Goal: Use online tool/utility: Utilize a website feature to perform a specific function

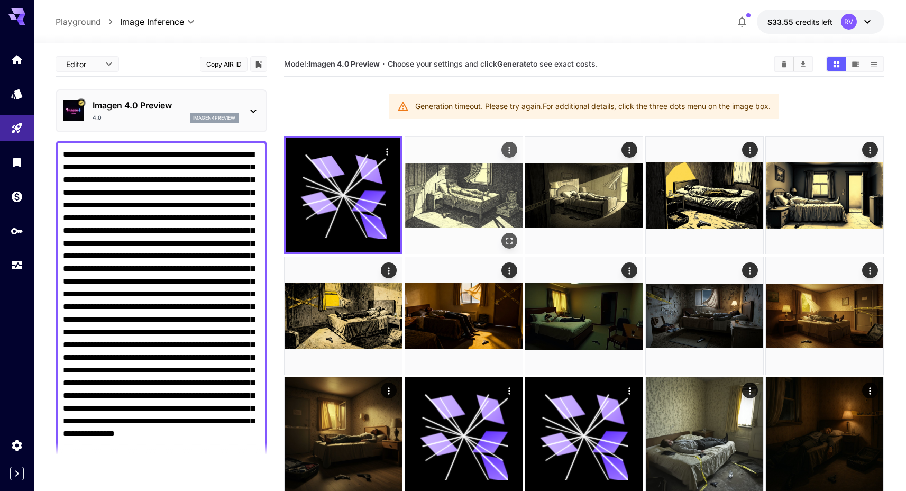
click at [475, 220] on img at bounding box center [463, 194] width 117 height 117
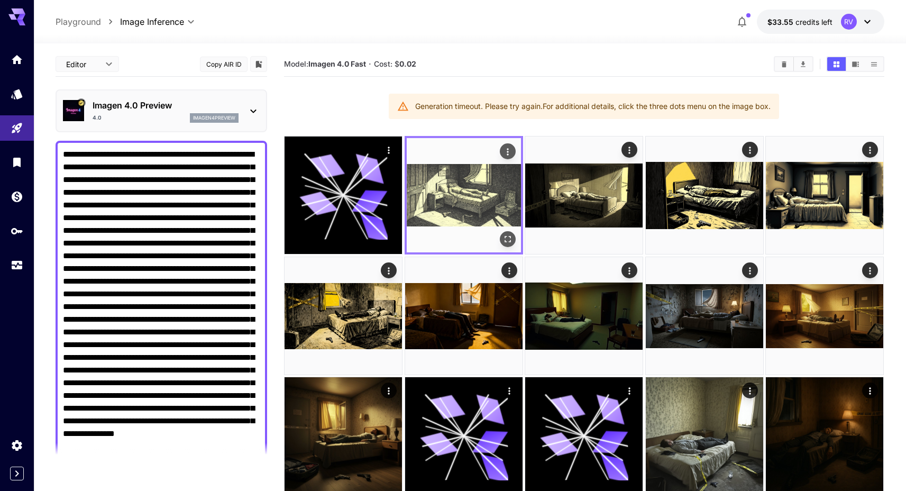
click at [510, 236] on icon "Open in fullscreen" at bounding box center [507, 239] width 6 height 6
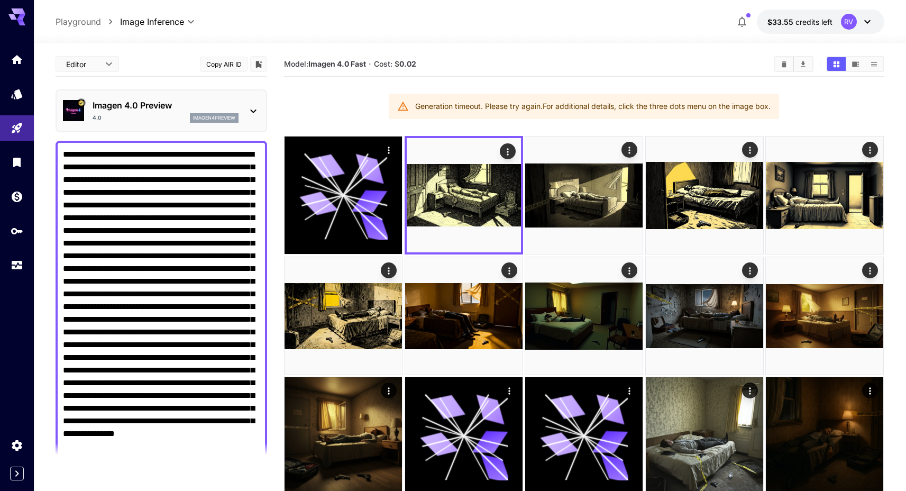
scroll to position [296, 0]
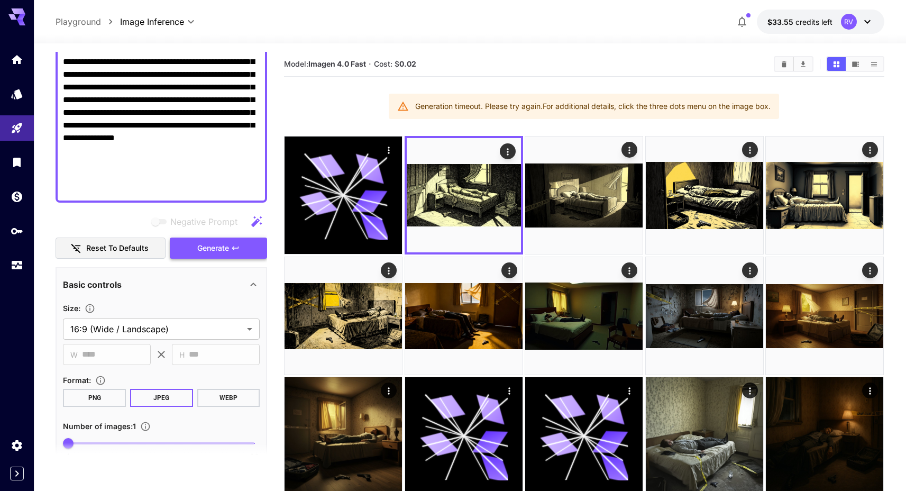
click at [208, 250] on span "Generate" at bounding box center [213, 248] width 32 height 13
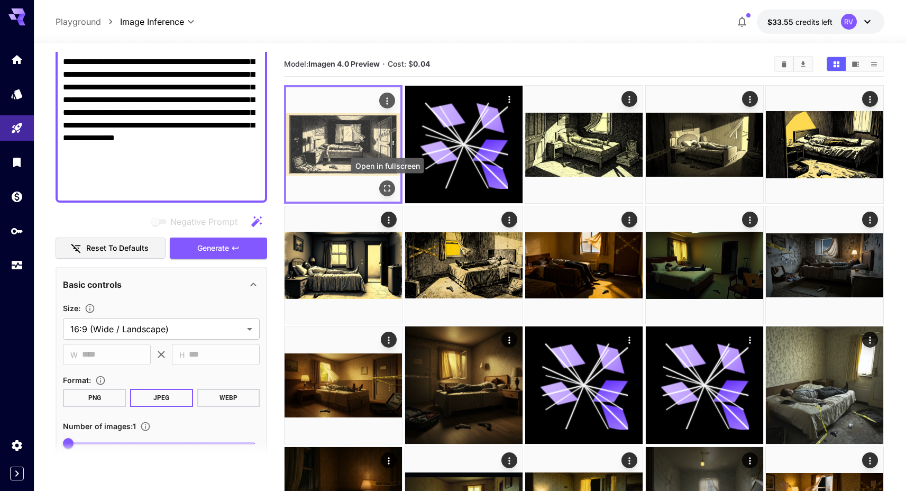
click at [388, 196] on button "Open in fullscreen" at bounding box center [388, 188] width 16 height 16
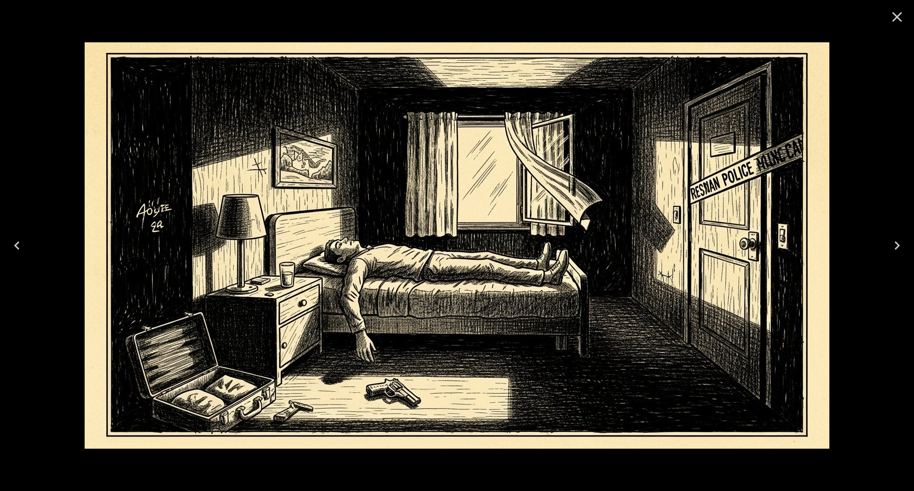
click at [898, 13] on icon "Close" at bounding box center [896, 16] width 17 height 17
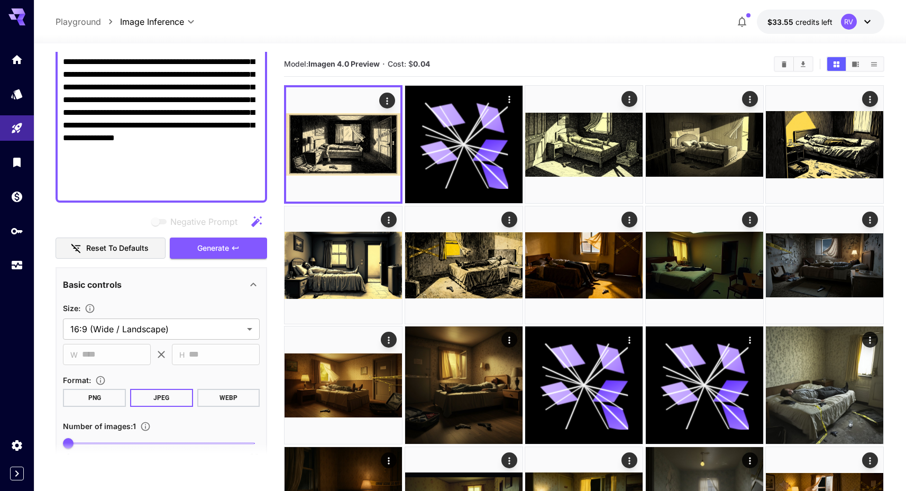
scroll to position [11, 0]
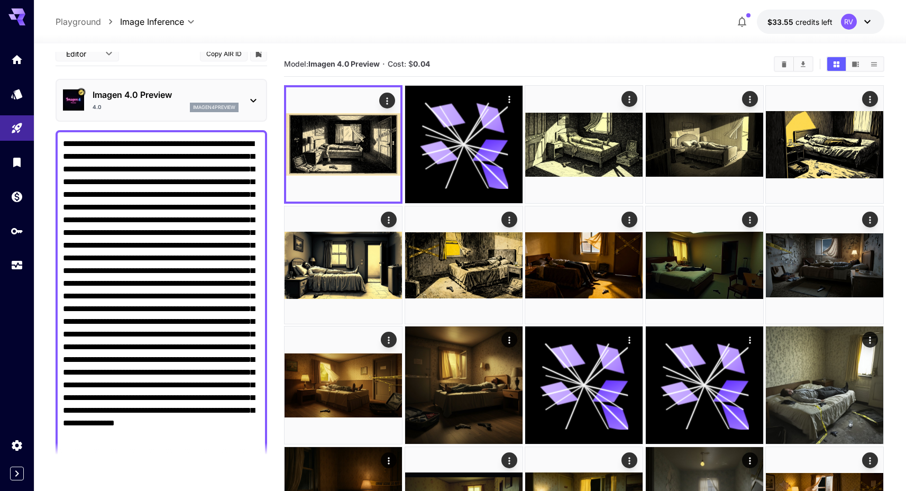
click at [163, 96] on p "Imagen 4.0 Preview" at bounding box center [166, 94] width 146 height 13
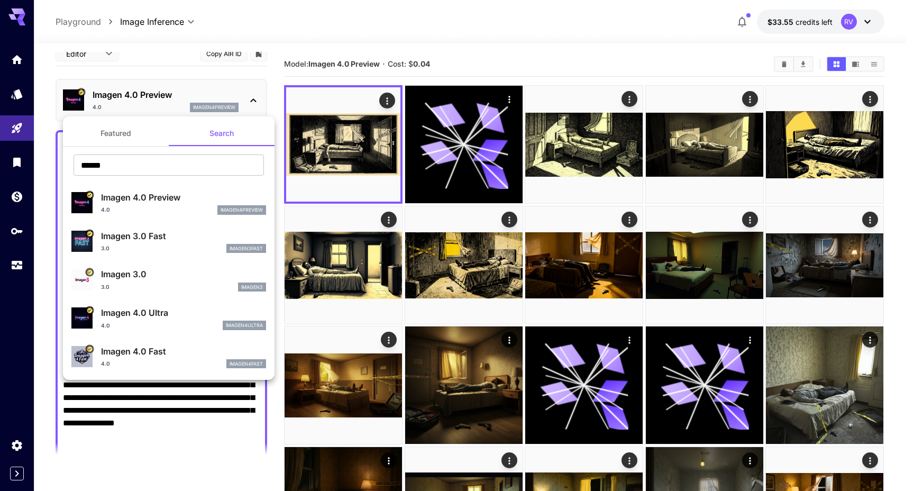
click at [124, 140] on button "Featured" at bounding box center [116, 133] width 106 height 25
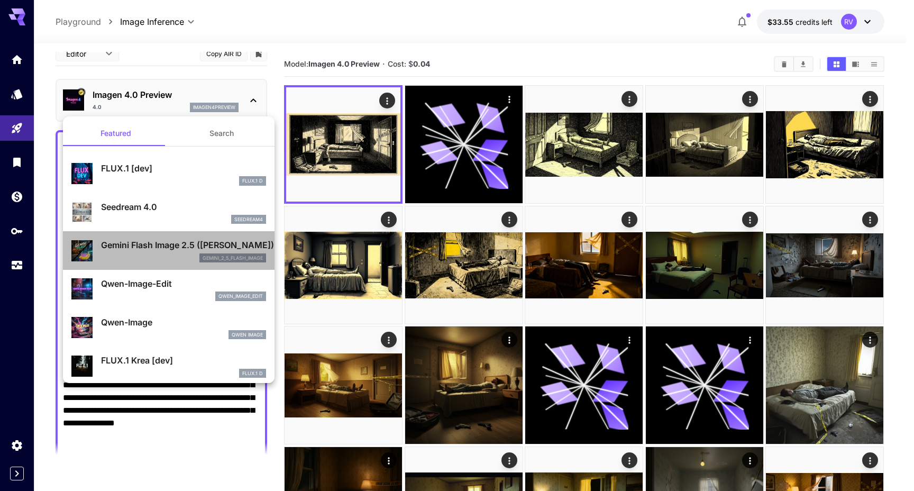
click at [181, 249] on p "Gemini Flash Image 2.5 ([PERSON_NAME])" at bounding box center [183, 244] width 165 height 13
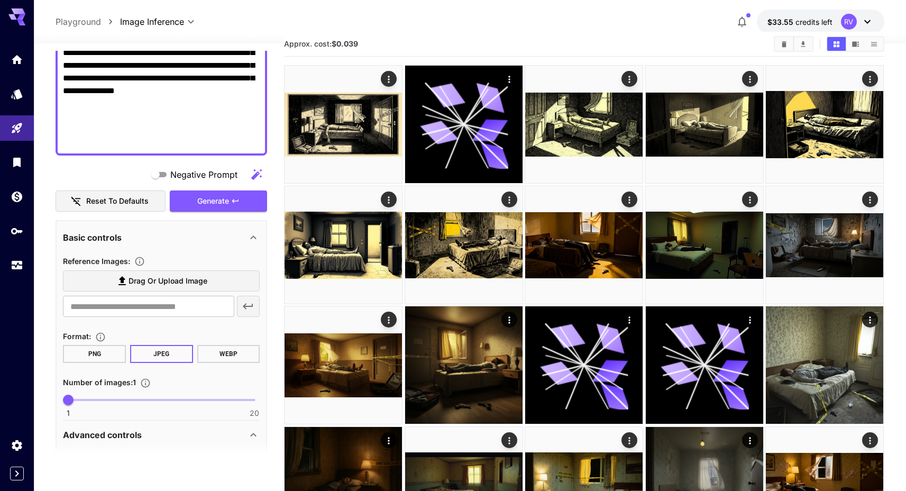
scroll to position [300, 0]
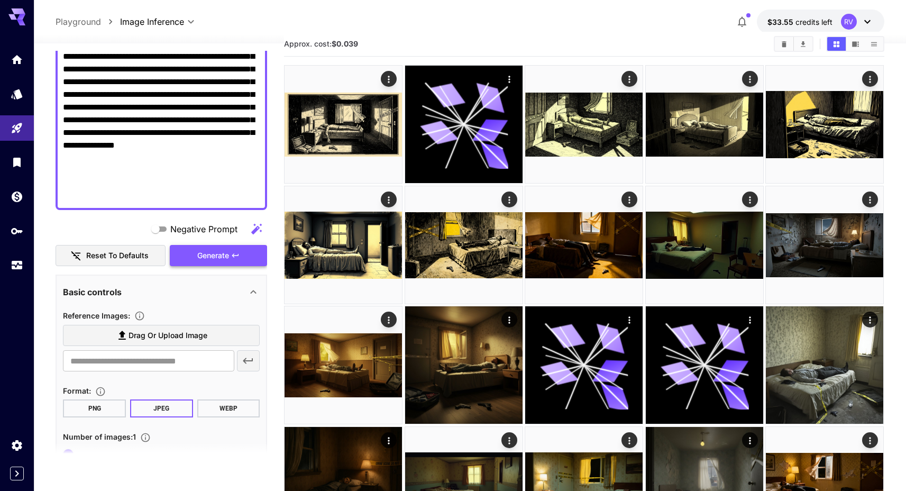
click at [211, 257] on span "Generate" at bounding box center [213, 255] width 32 height 13
